Goal: Information Seeking & Learning: Understand process/instructions

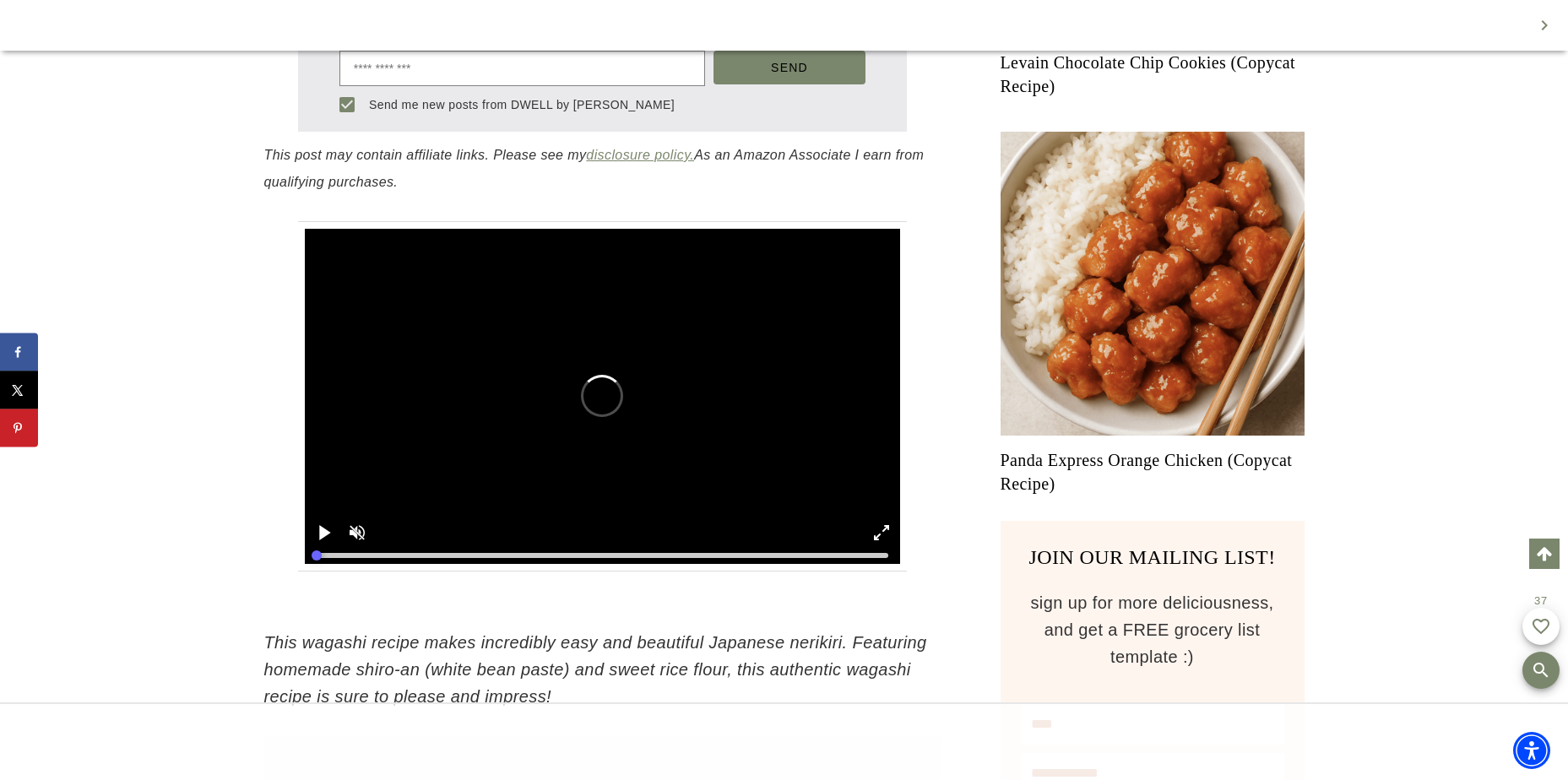
scroll to position [1023, 0]
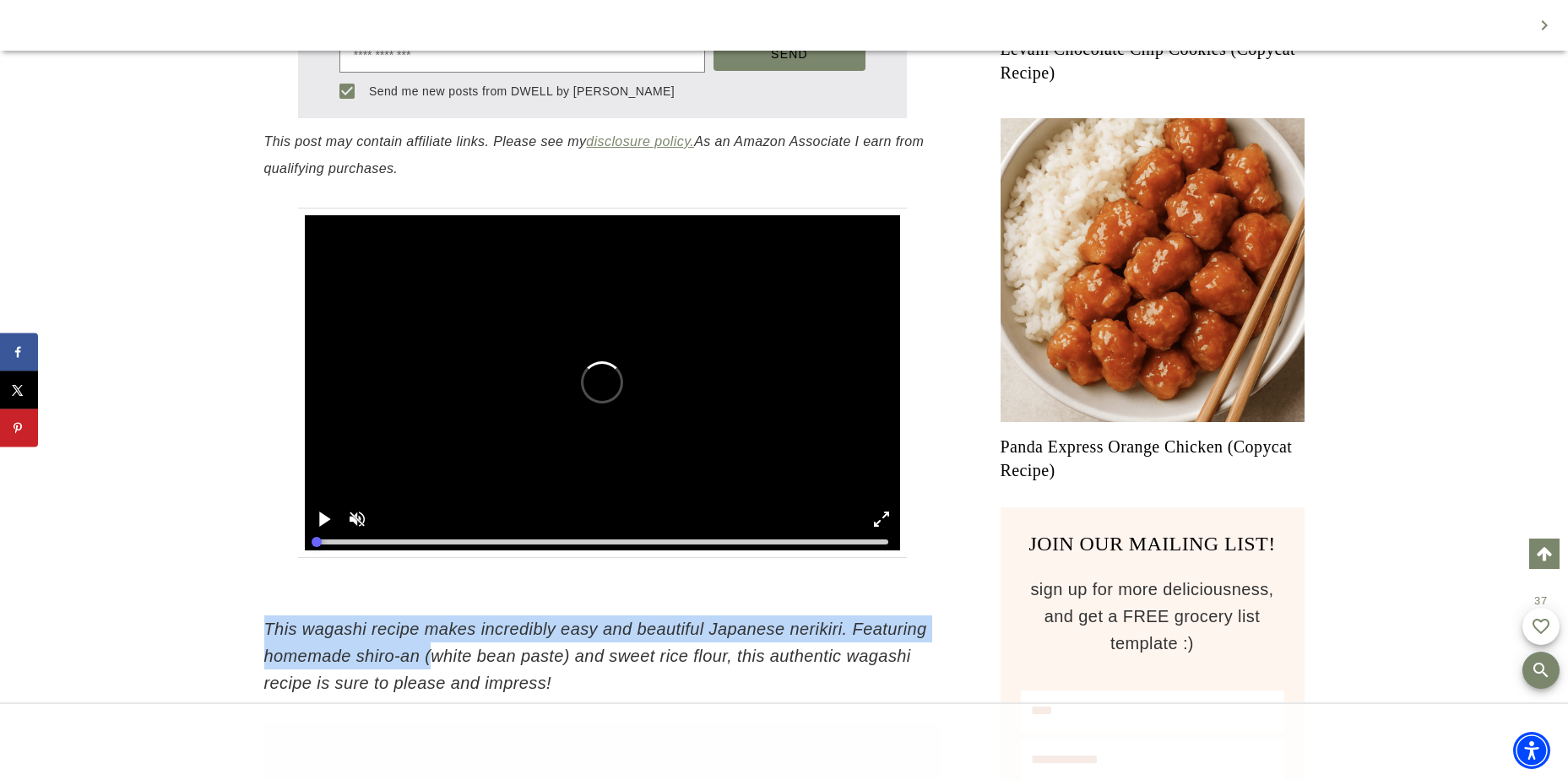
drag, startPoint x: 426, startPoint y: 412, endPoint x: 570, endPoint y: 423, distance: 144.4
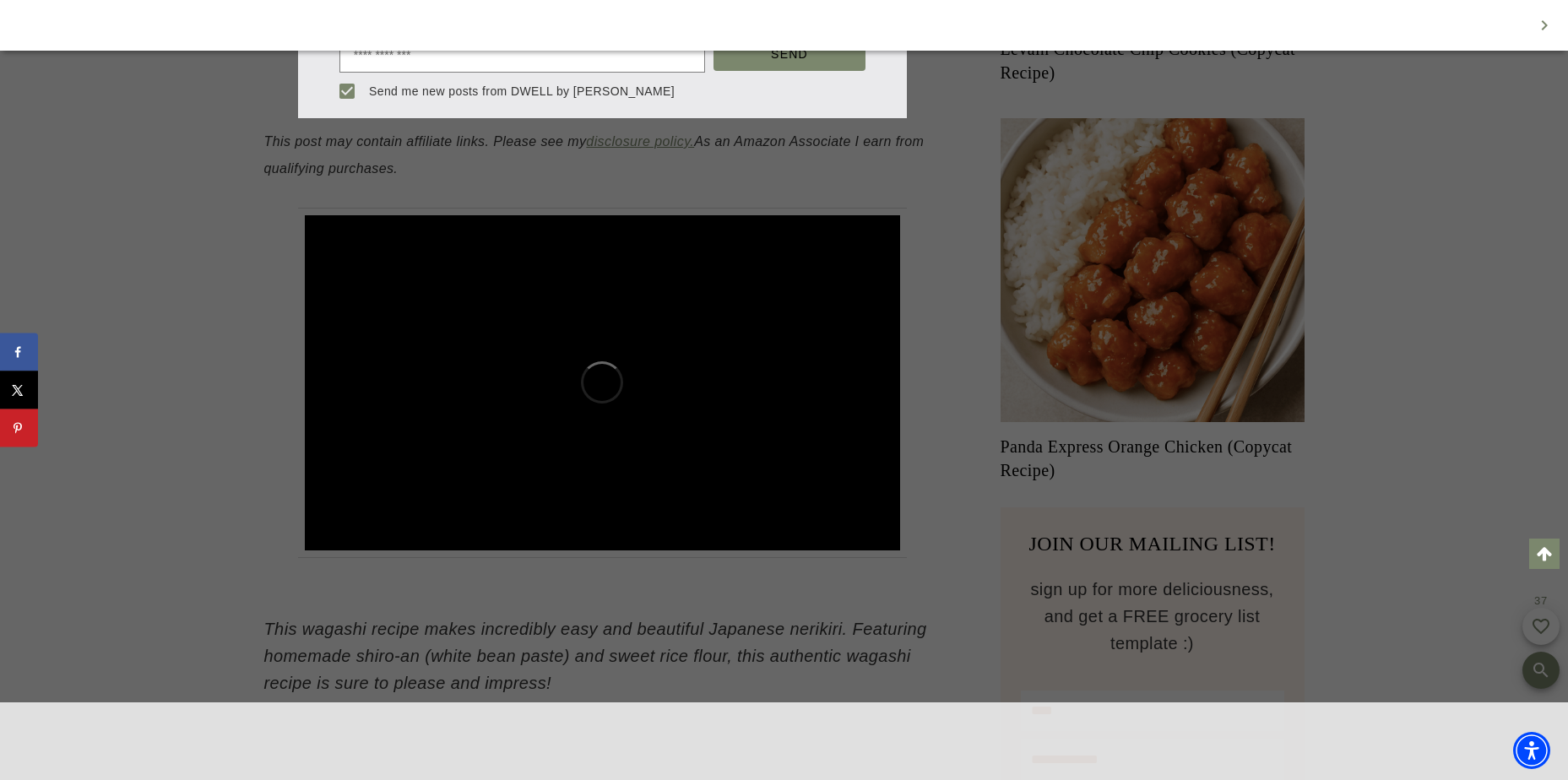
scroll to position [0, 0]
click at [293, 652] on div at bounding box center [784, 390] width 1568 height 780
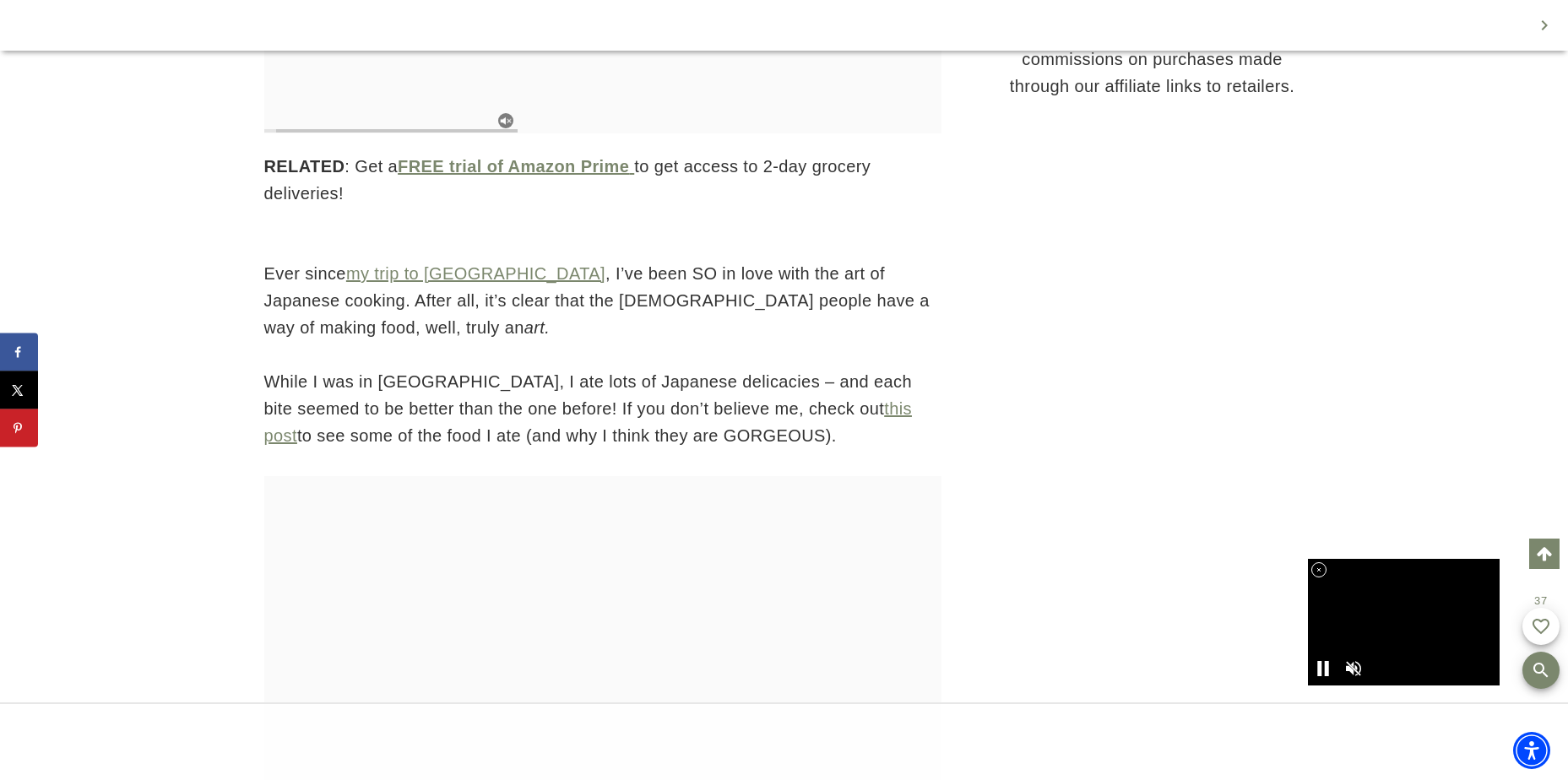
scroll to position [1952, 0]
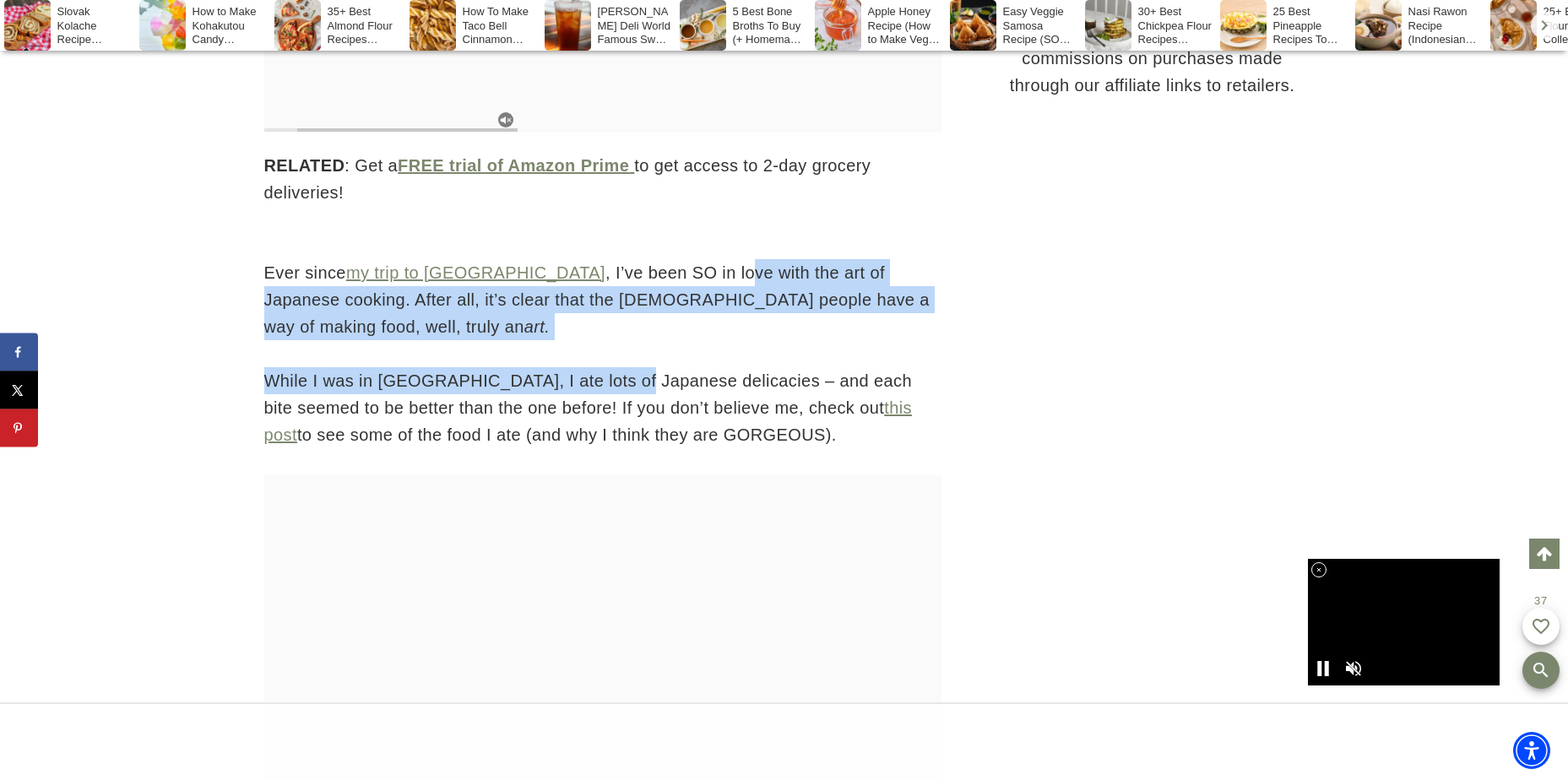
drag, startPoint x: 620, startPoint y: 274, endPoint x: 614, endPoint y: 317, distance: 43.4
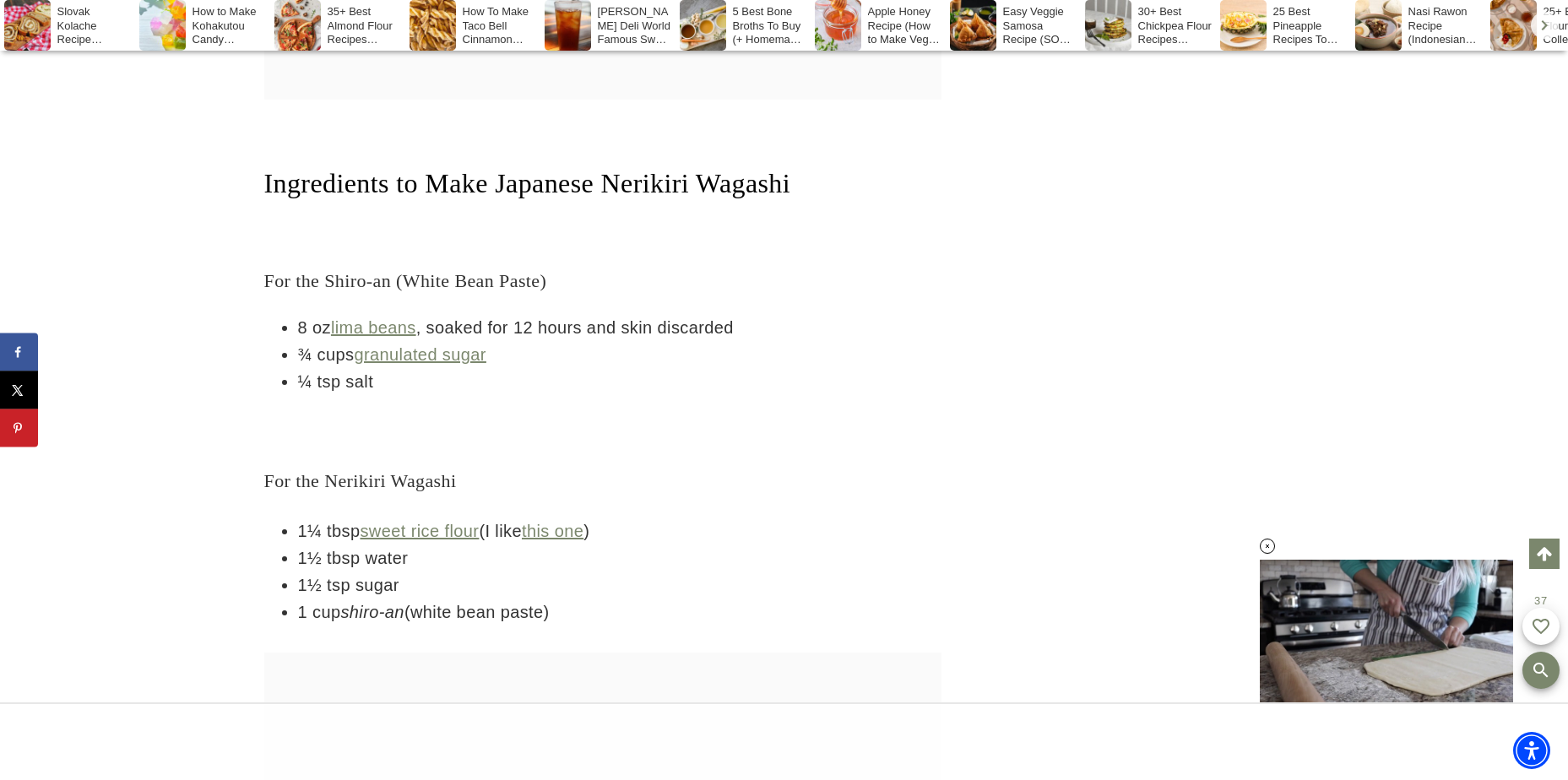
scroll to position [5414, 0]
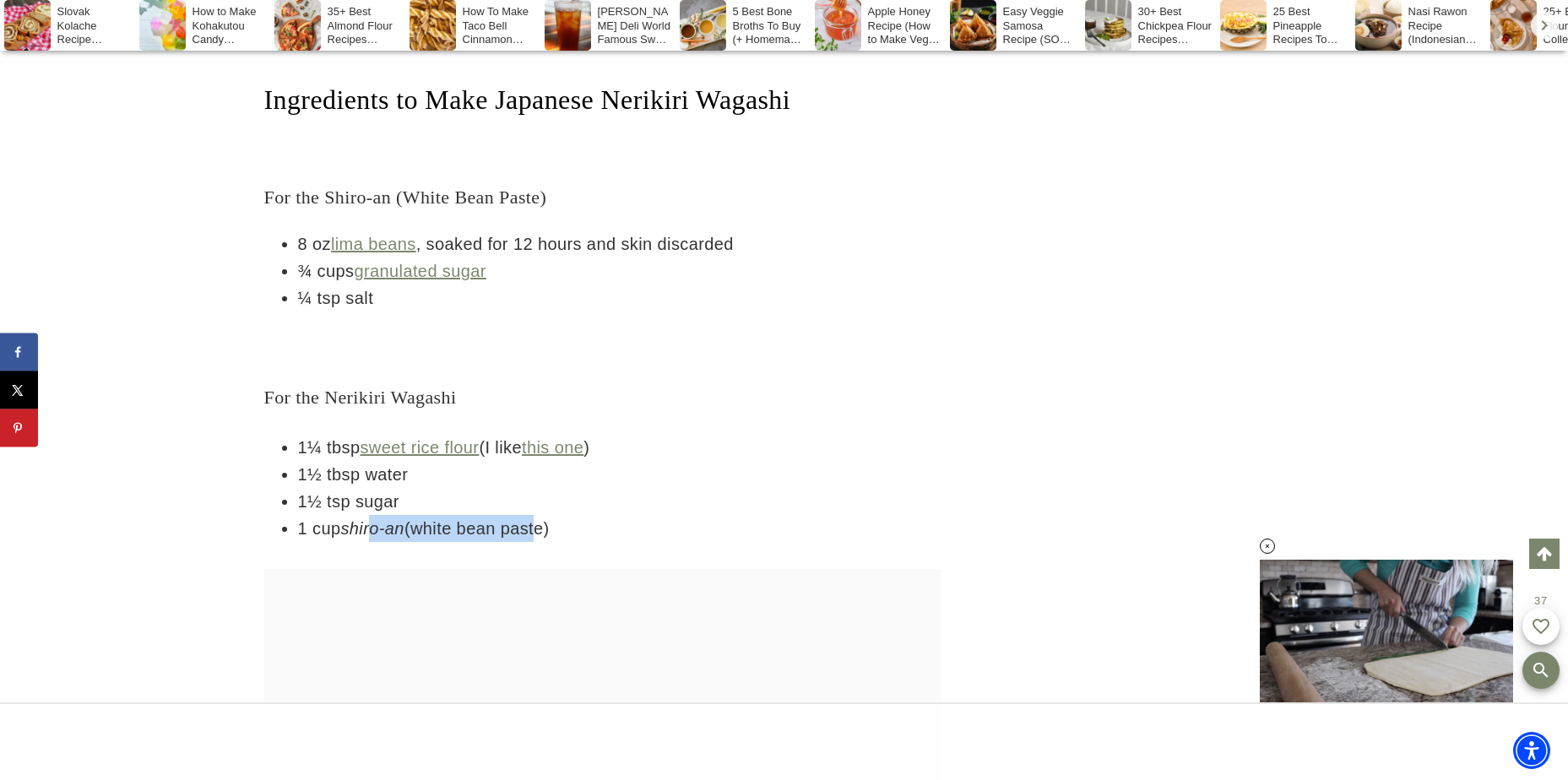
drag, startPoint x: 375, startPoint y: 507, endPoint x: 549, endPoint y: 495, distance: 174.4
click at [549, 515] on li "1 cup shiro-an (white bean paste)" at bounding box center [620, 529] width 644 height 27
